Goal: Navigation & Orientation: Find specific page/section

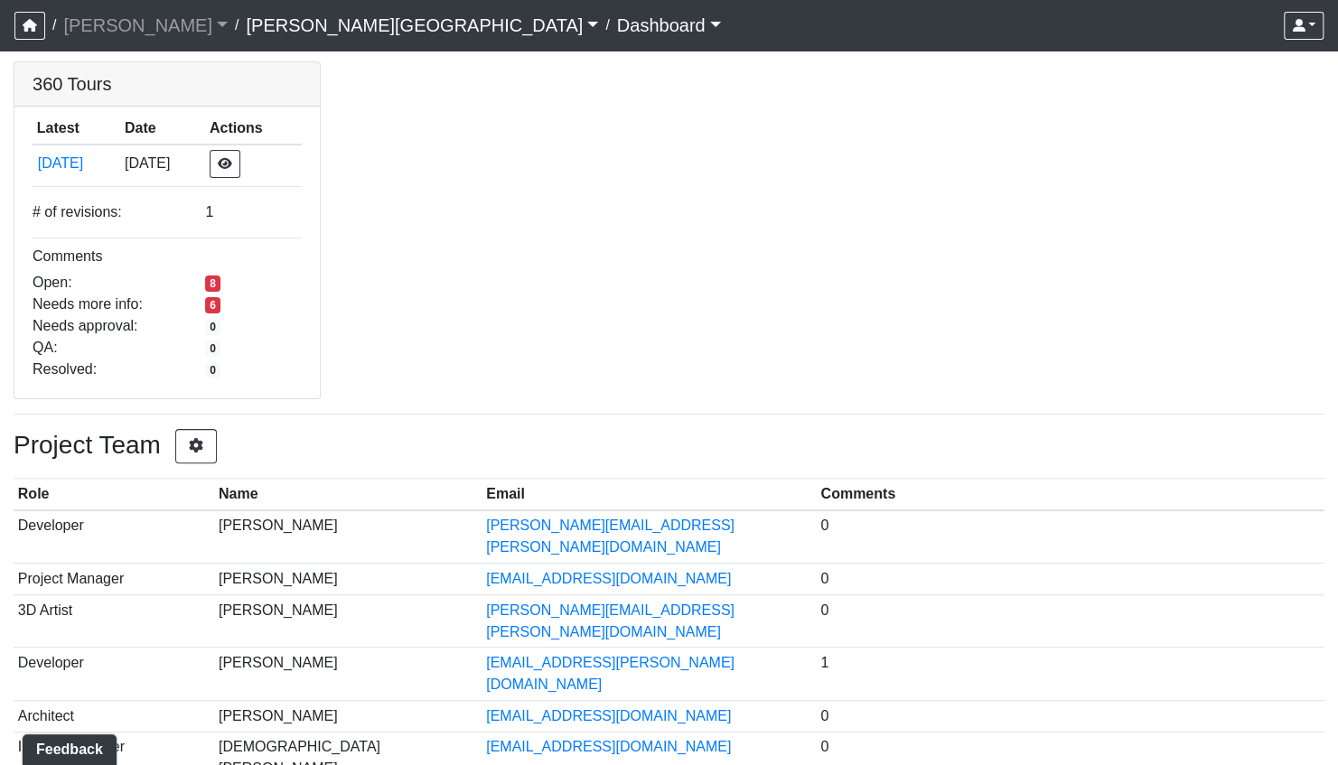
scroll to position [72, 0]
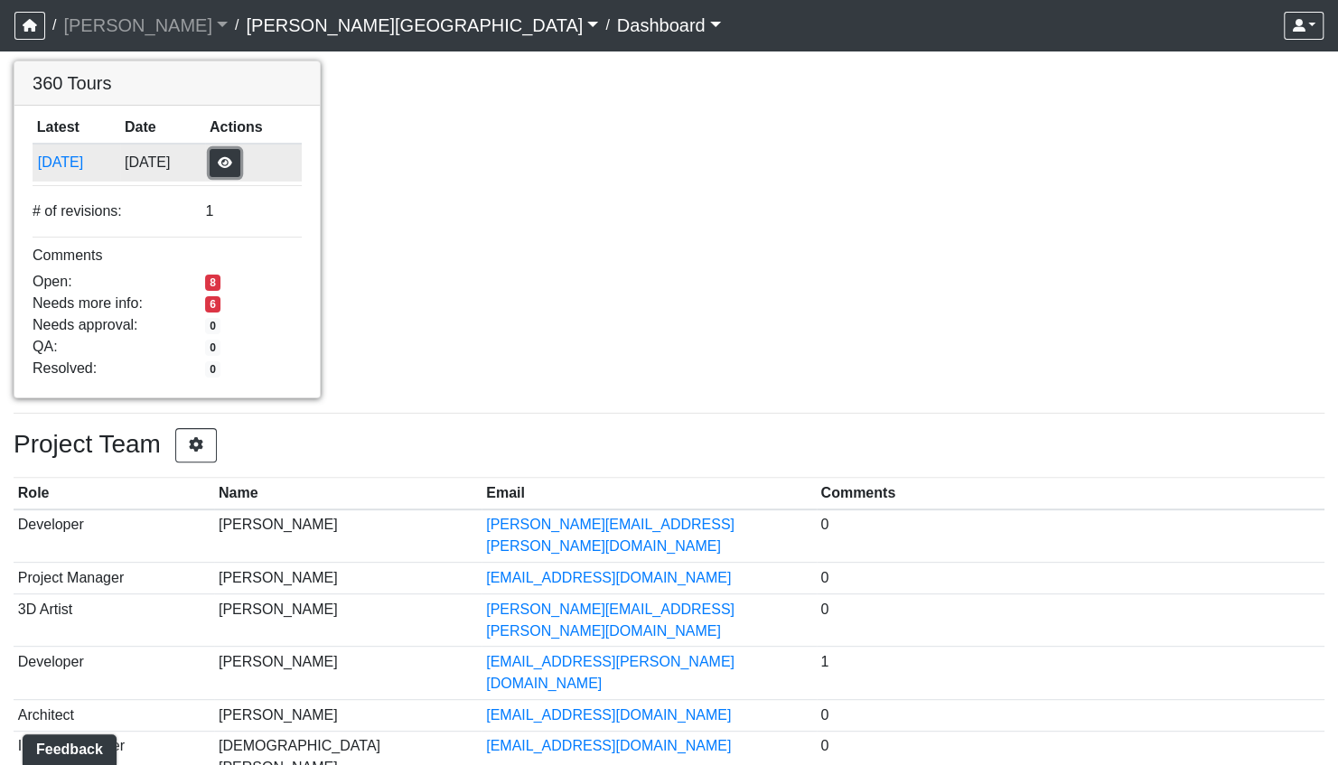
click at [240, 160] on button "button" at bounding box center [225, 163] width 31 height 28
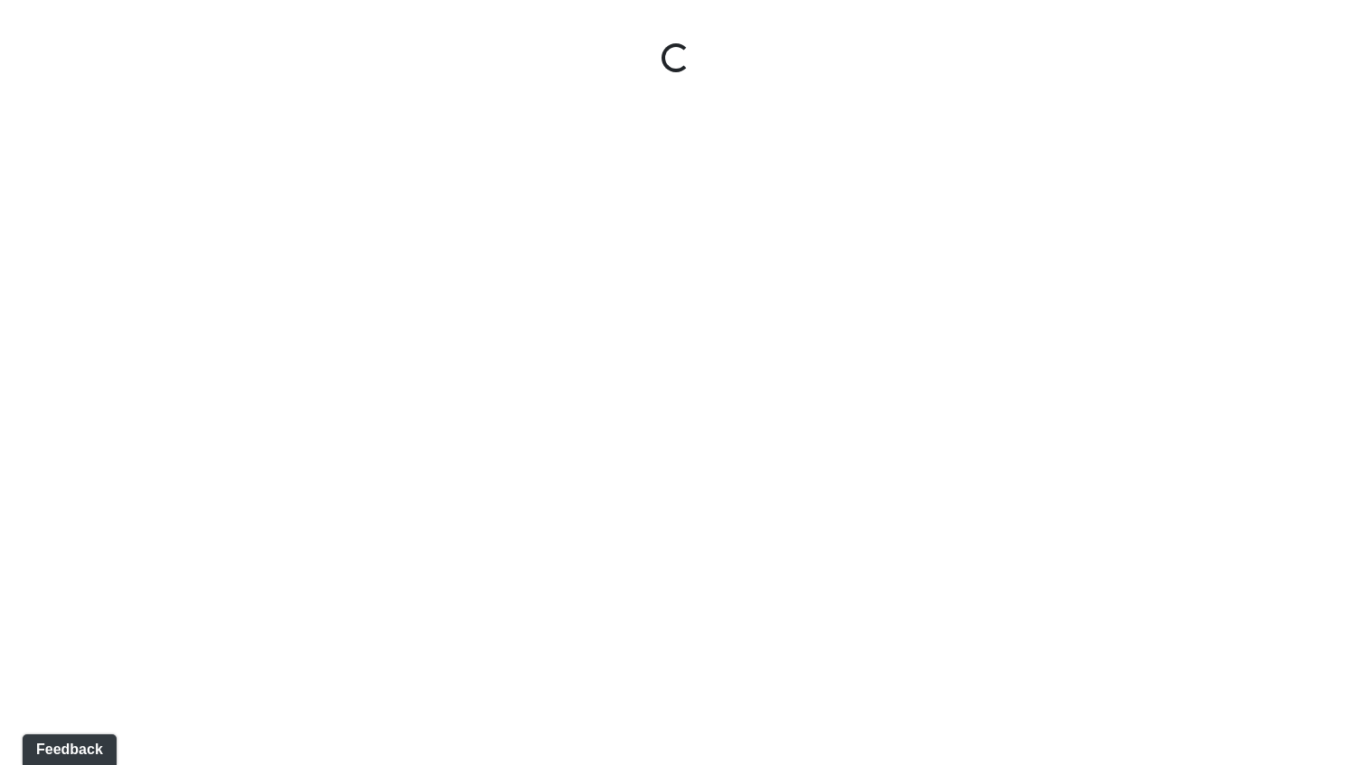
select select "uciQMo26oAy67KaqMrAwyE"
